Goal: Information Seeking & Learning: Stay updated

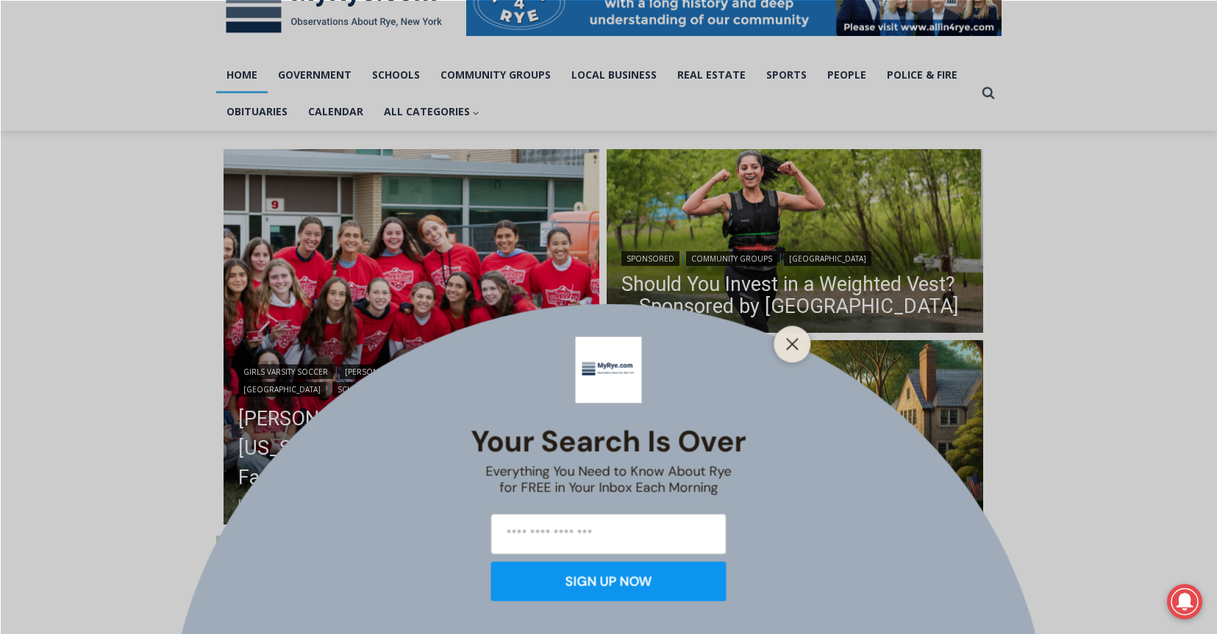
scroll to position [294, 0]
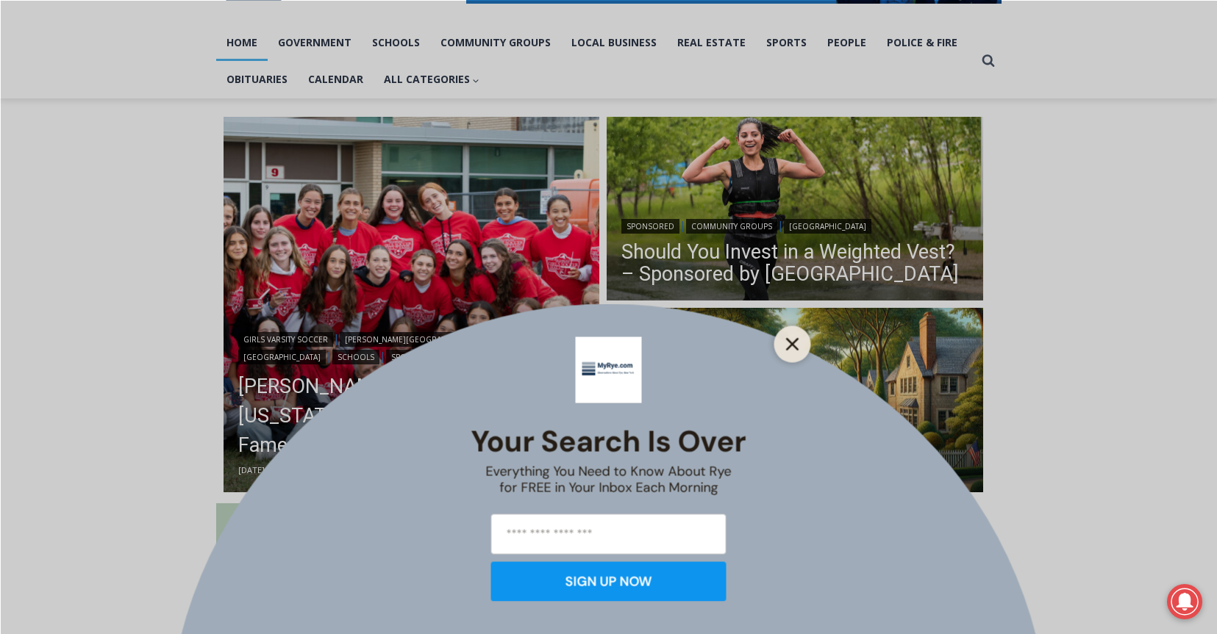
click at [799, 344] on button "Close" at bounding box center [792, 344] width 21 height 21
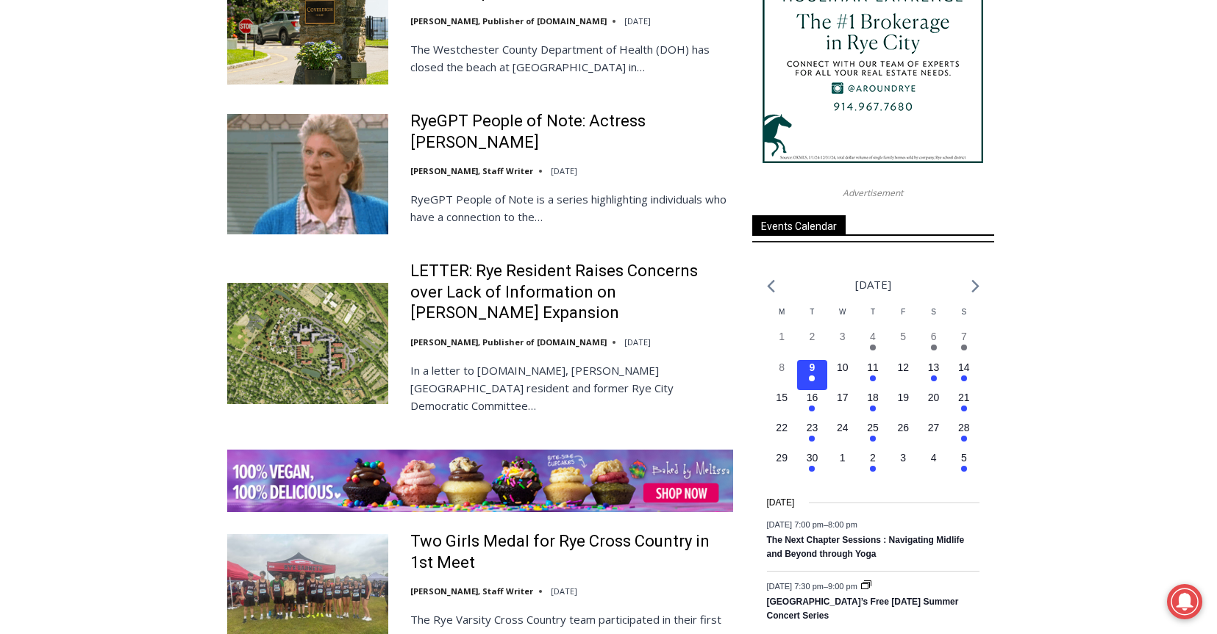
scroll to position [1911, 0]
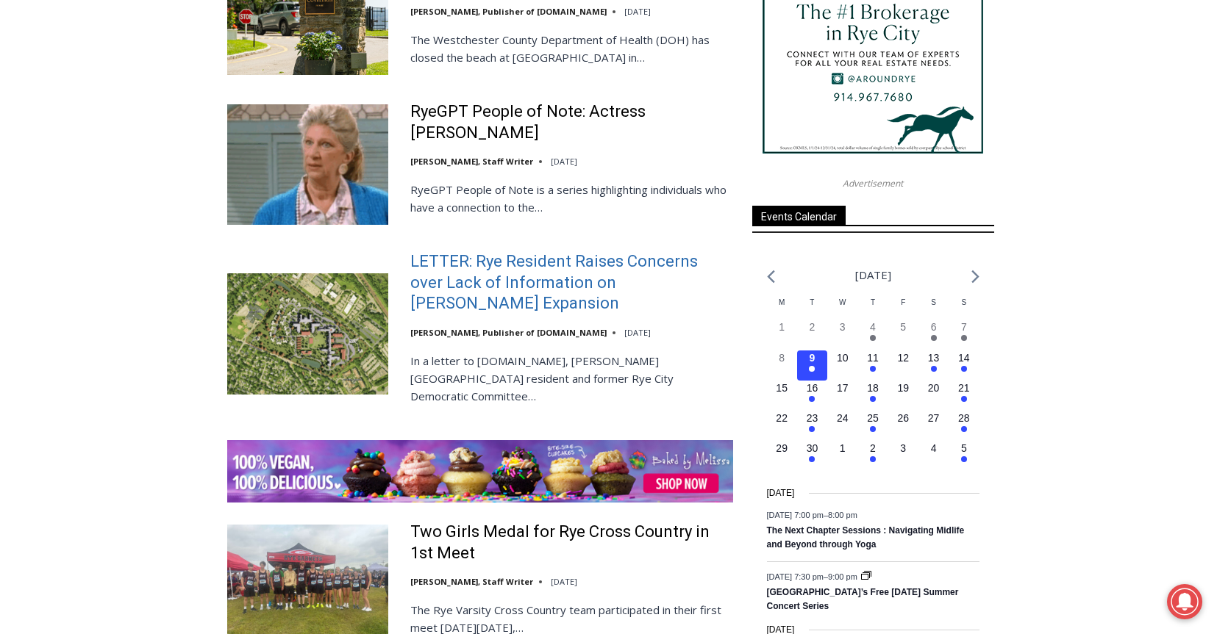
click at [479, 251] on link "LETTER: Rye Resident Raises Concerns over Lack of Information on [PERSON_NAME] …" at bounding box center [571, 282] width 323 height 63
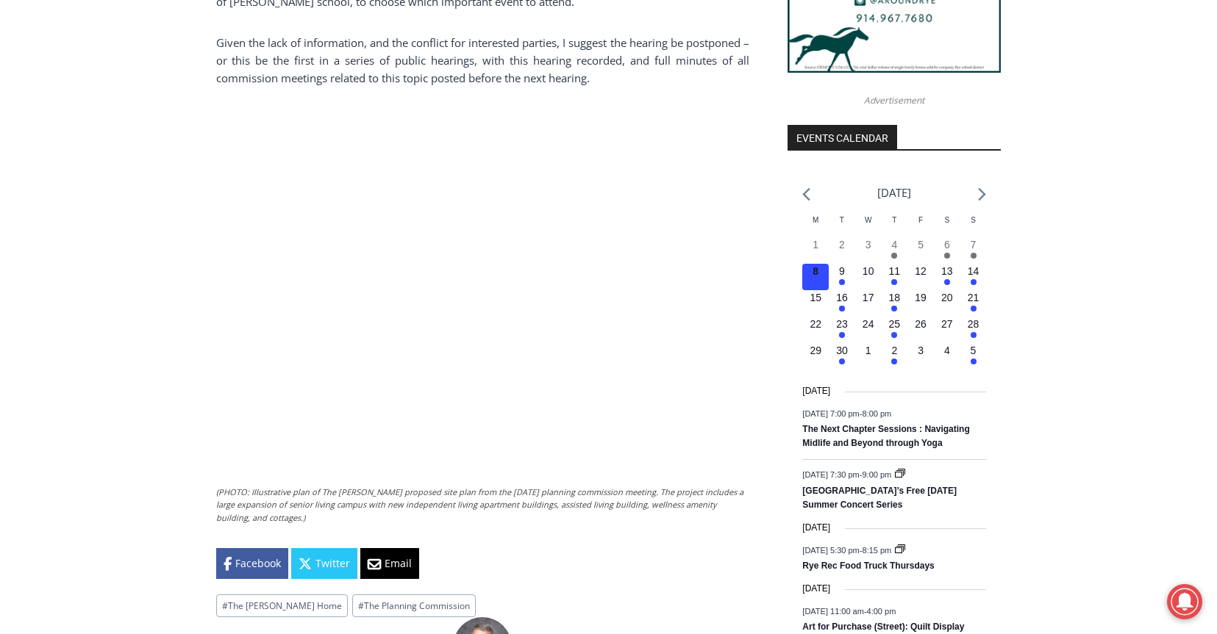
scroll to position [1544, 0]
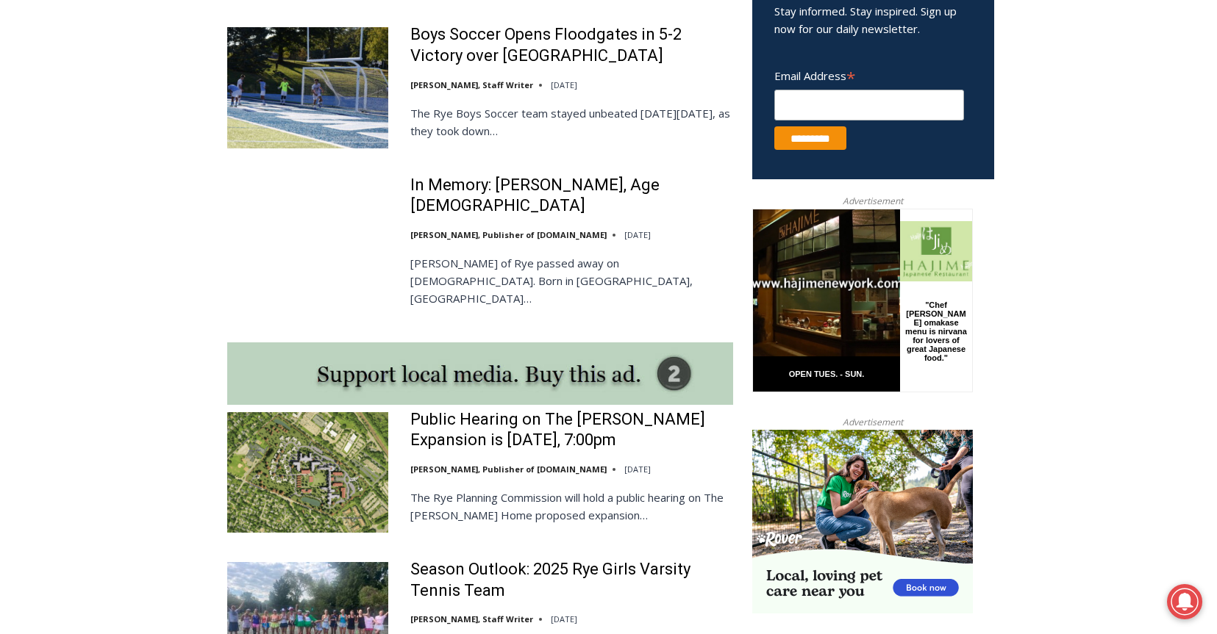
scroll to position [1029, 0]
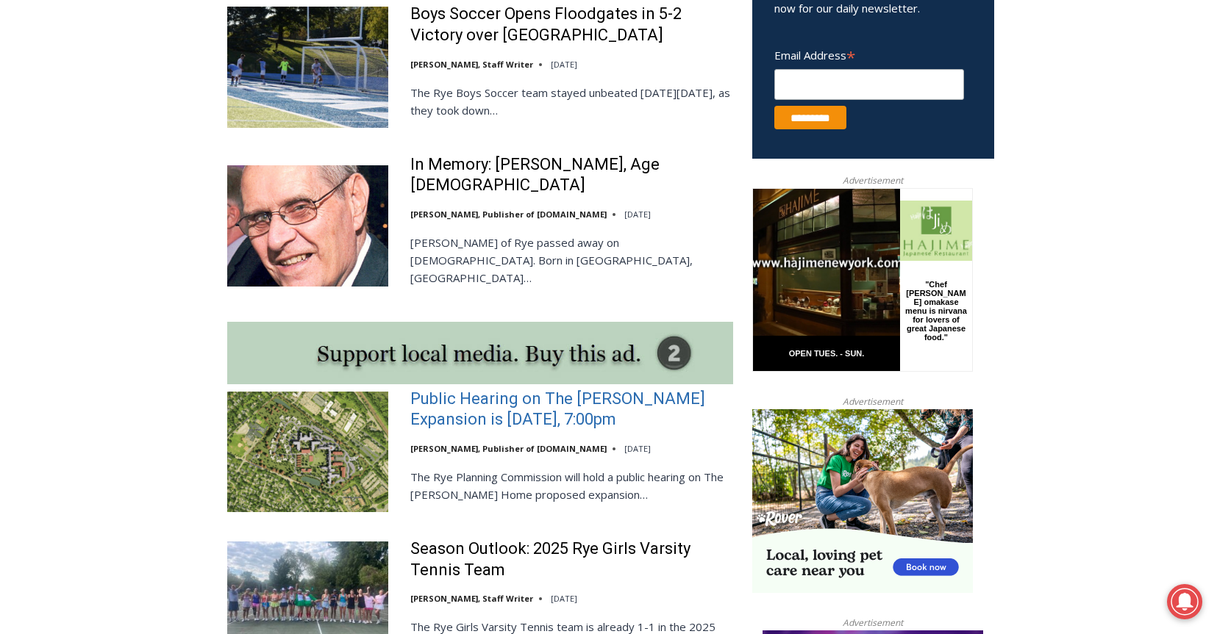
click at [491, 389] on link "Public Hearing on The [PERSON_NAME] Expansion is [DATE], 7:00pm" at bounding box center [571, 410] width 323 height 42
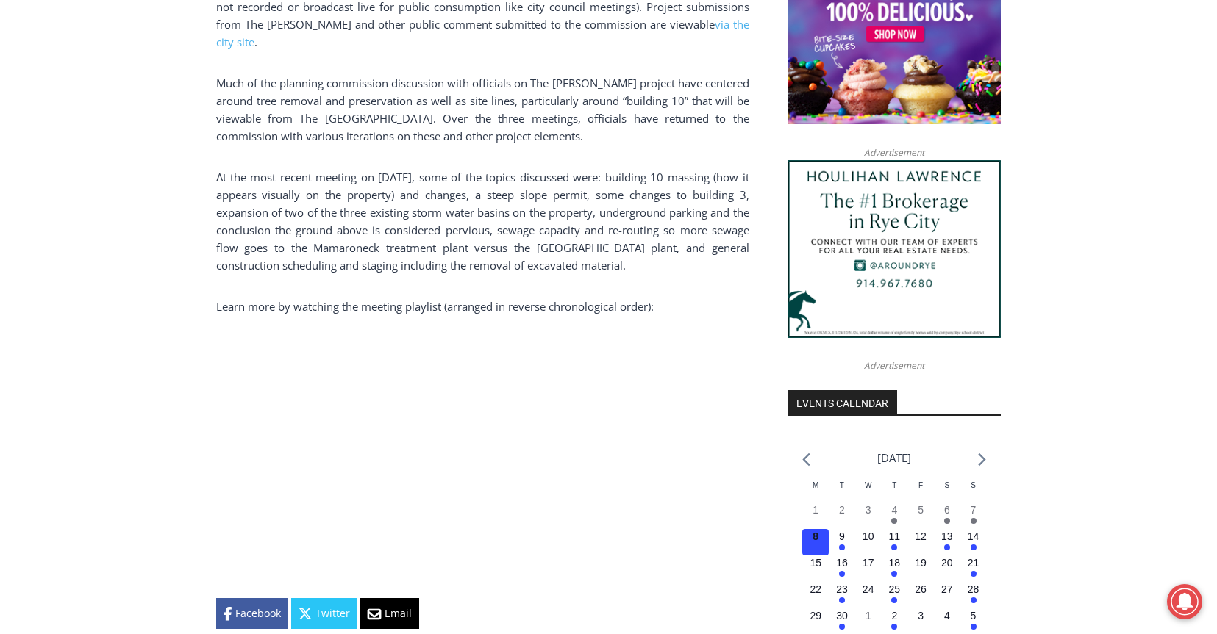
scroll to position [1295, 0]
